Goal: Obtain resource: Download file/media

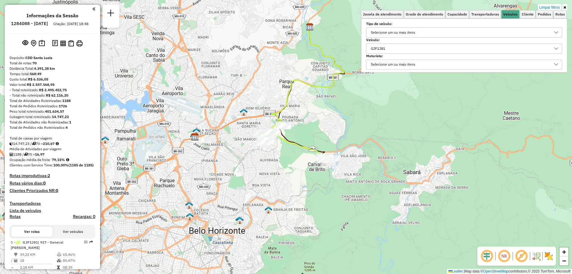
scroll to position [4, 21]
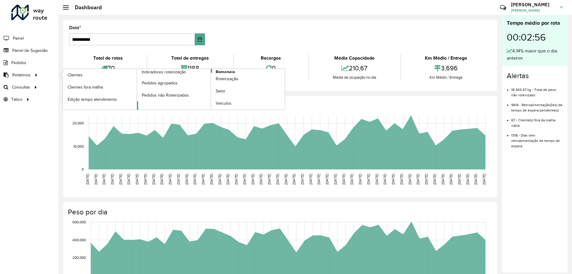
click at [224, 71] on span "Romaneio" at bounding box center [225, 72] width 19 height 6
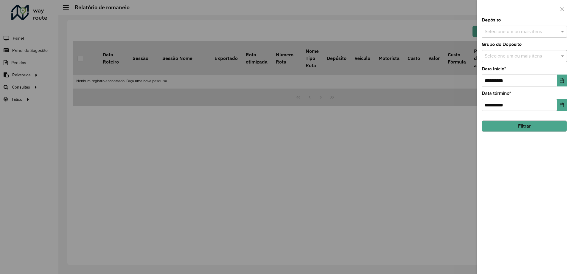
click at [511, 29] on input "text" at bounding box center [521, 31] width 76 height 7
click at [502, 61] on div "CDD Santa Luzia" at bounding box center [524, 61] width 85 height 10
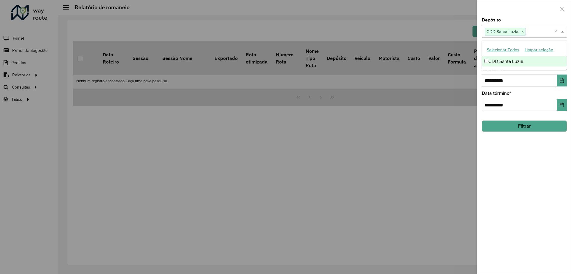
click at [520, 4] on div at bounding box center [524, 9] width 95 height 18
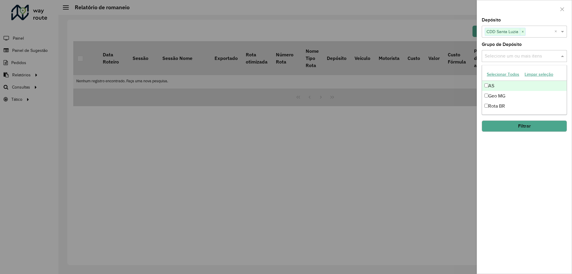
click at [514, 52] on div "Selecione um ou mais itens" at bounding box center [524, 56] width 85 height 12
click at [503, 91] on div "Geo MG" at bounding box center [524, 96] width 85 height 10
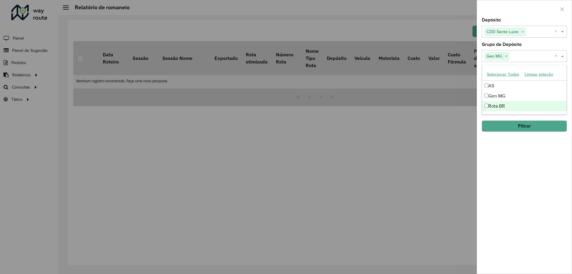
click at [510, 176] on div "**********" at bounding box center [524, 146] width 95 height 256
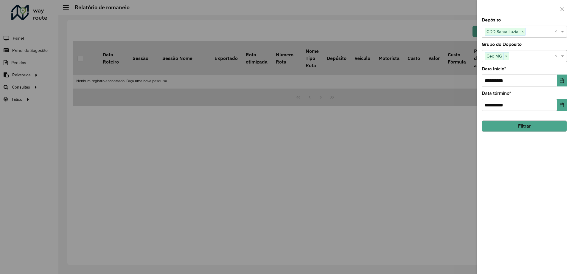
click at [518, 128] on button "Filtrar" at bounding box center [524, 125] width 85 height 11
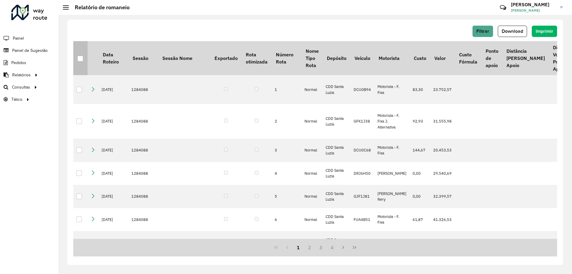
click at [81, 59] on div at bounding box center [80, 59] width 6 height 6
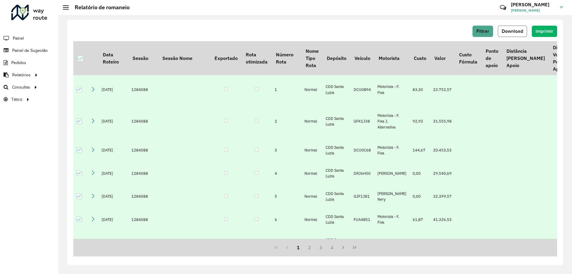
click at [517, 34] on button "Download" at bounding box center [512, 31] width 29 height 11
click at [513, 33] on span "Download" at bounding box center [512, 31] width 21 height 5
